Goal: Find specific page/section: Find specific page/section

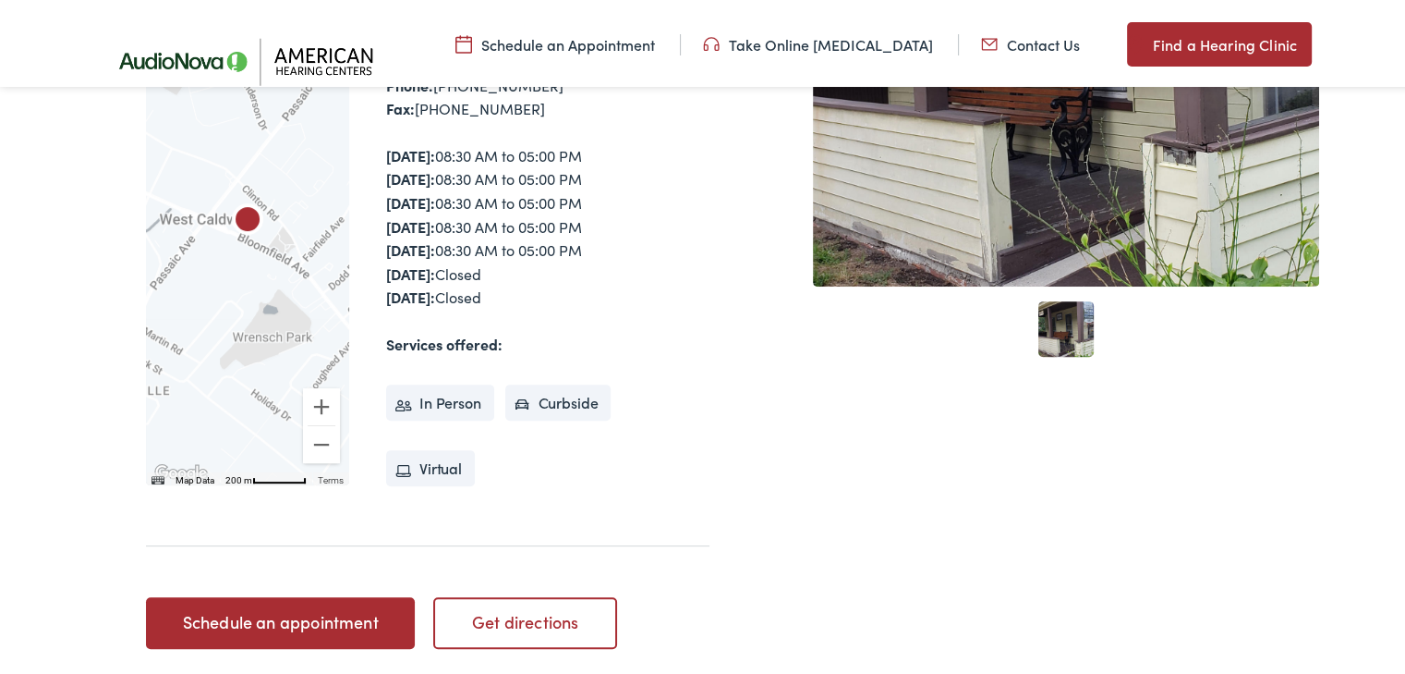
scroll to position [647, 0]
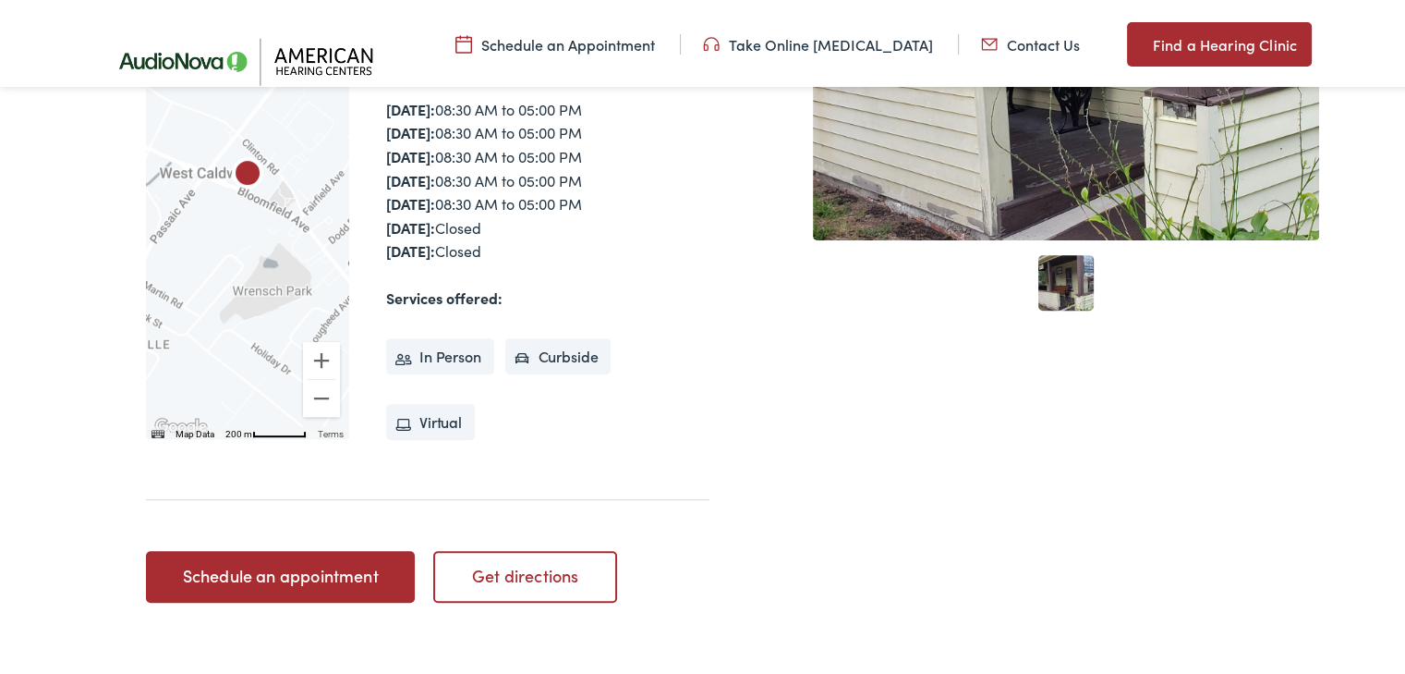
click at [1050, 265] on link "1" at bounding box center [1065, 278] width 55 height 55
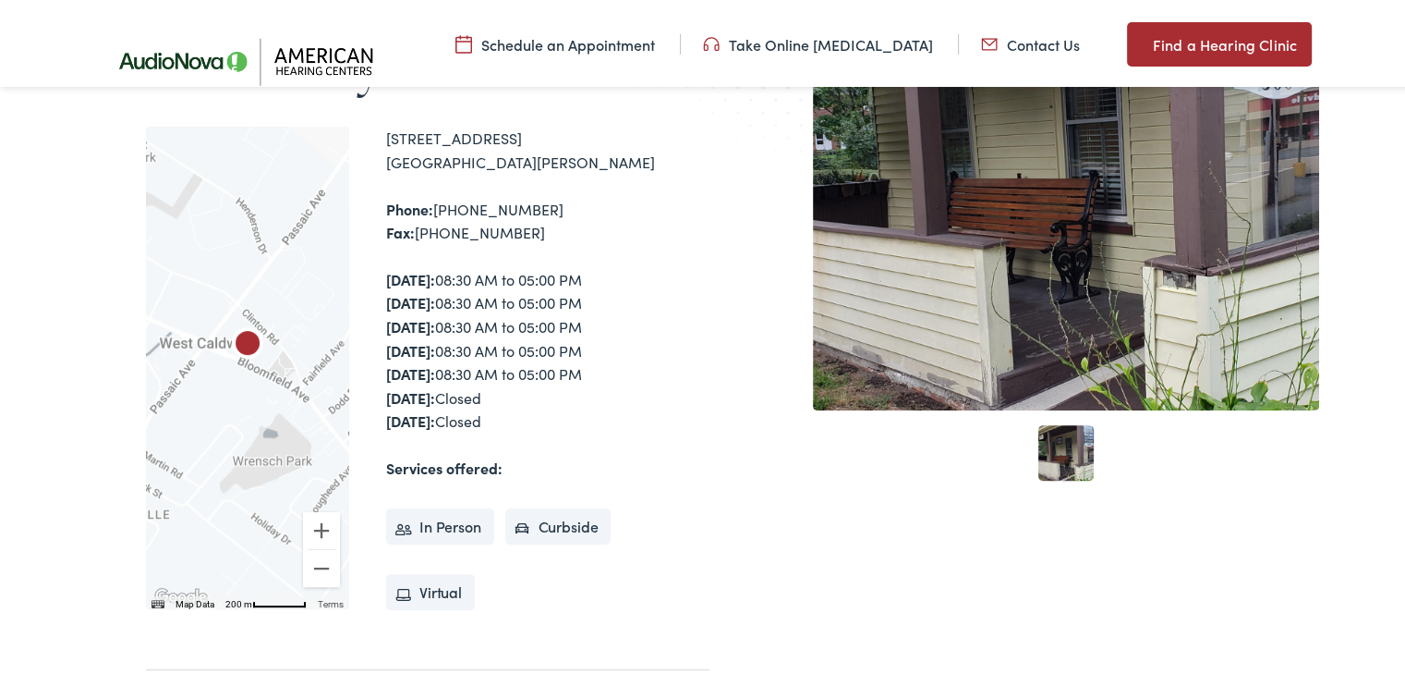
scroll to position [370, 0]
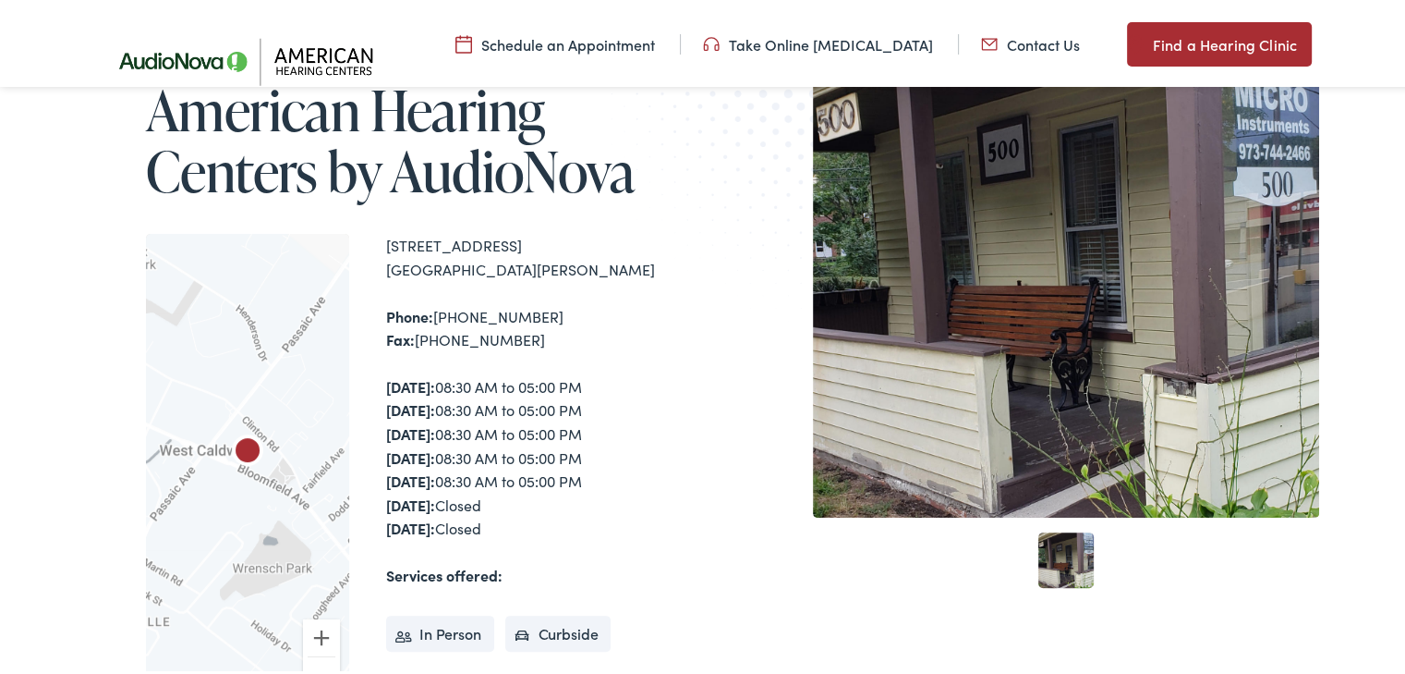
click at [1050, 546] on link "1" at bounding box center [1065, 555] width 55 height 55
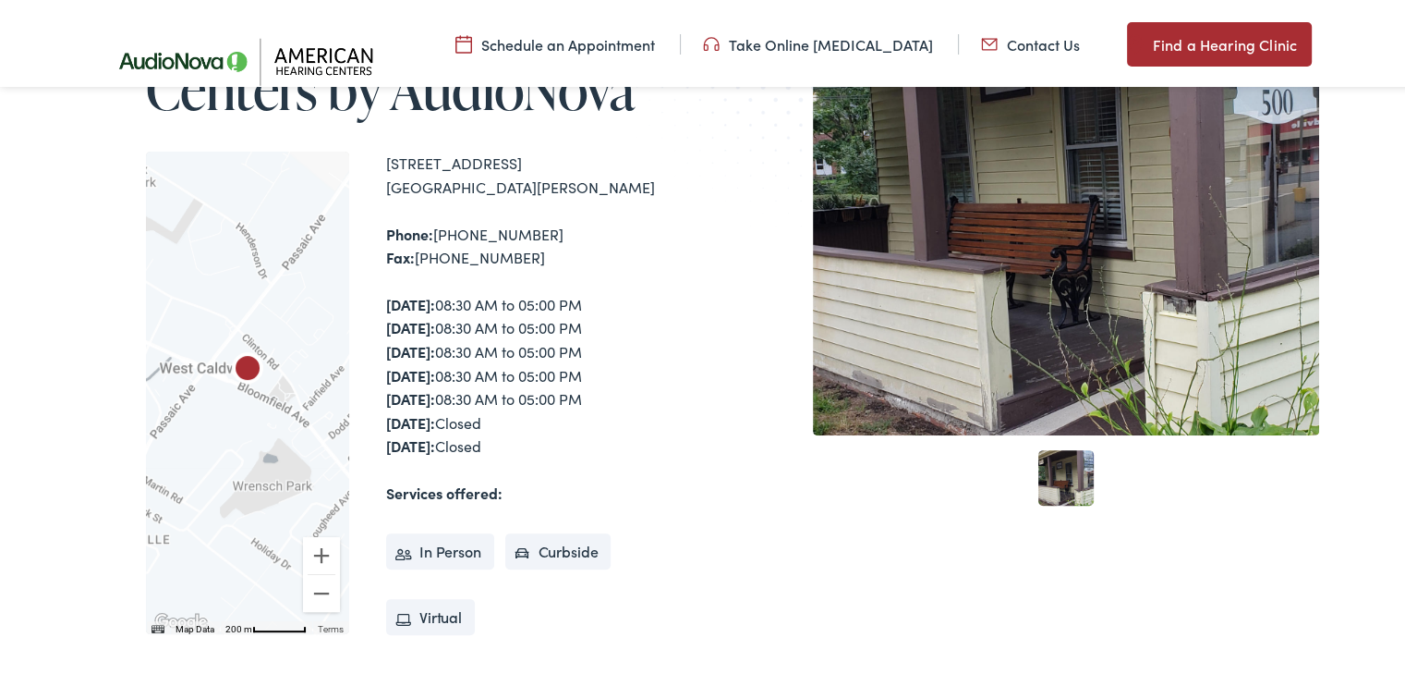
scroll to position [277, 0]
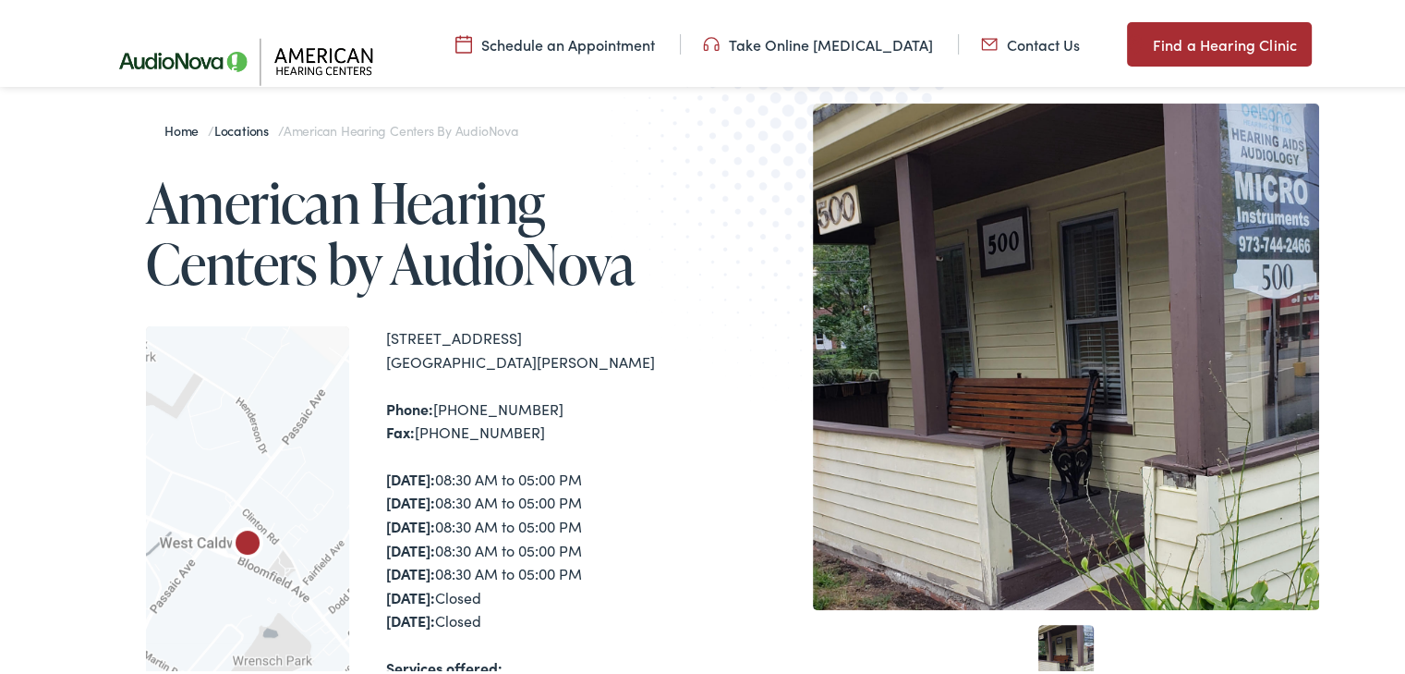
click at [137, 55] on img at bounding box center [252, 57] width 305 height 107
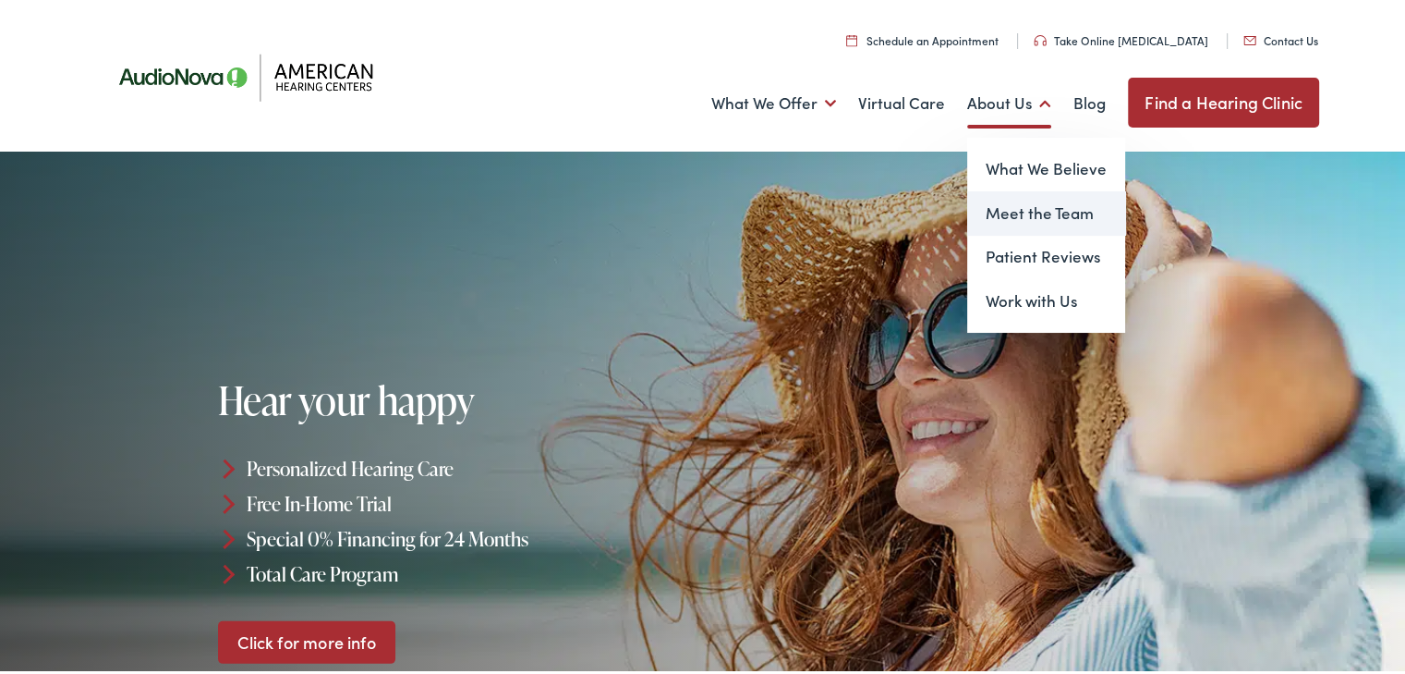
click at [1008, 213] on link "Meet the Team" at bounding box center [1046, 210] width 158 height 44
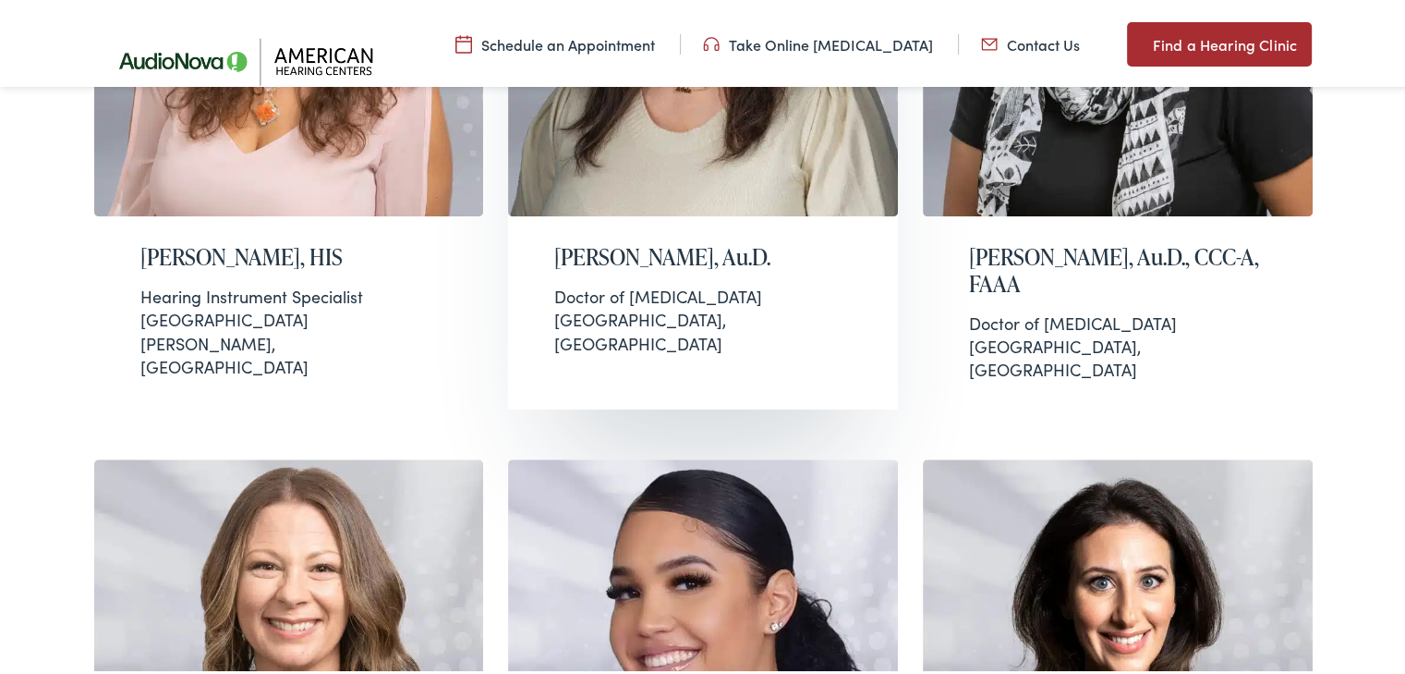
scroll to position [1848, 0]
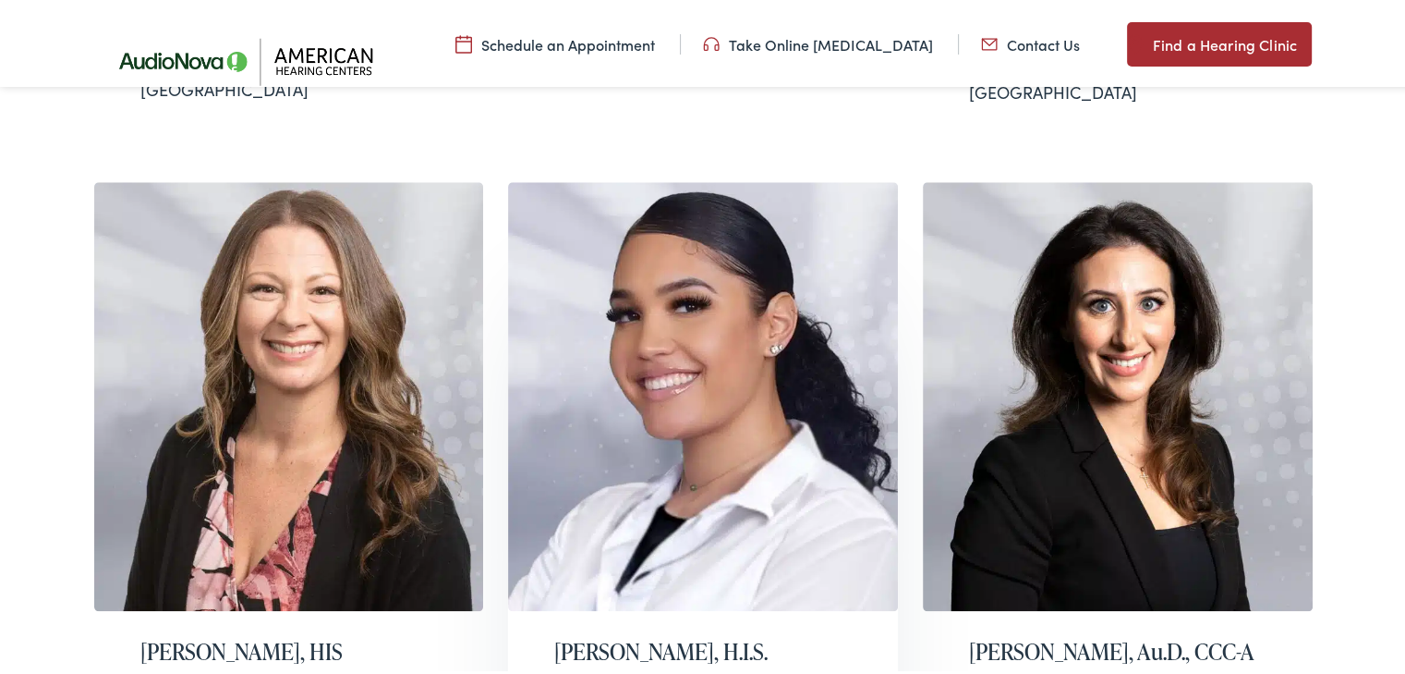
click at [687, 635] on h2 "Melissa Negron, H.I.S." at bounding box center [702, 648] width 297 height 27
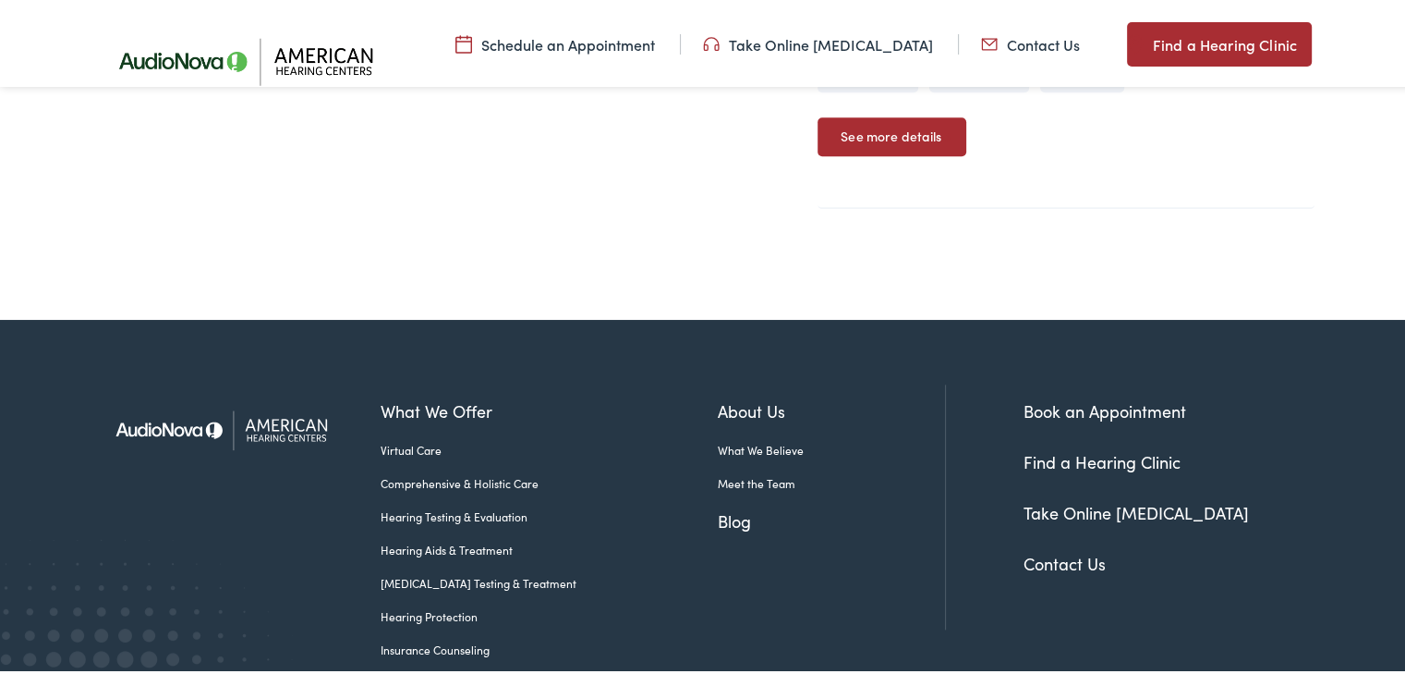
scroll to position [2051, 0]
